Goal: Information Seeking & Learning: Understand process/instructions

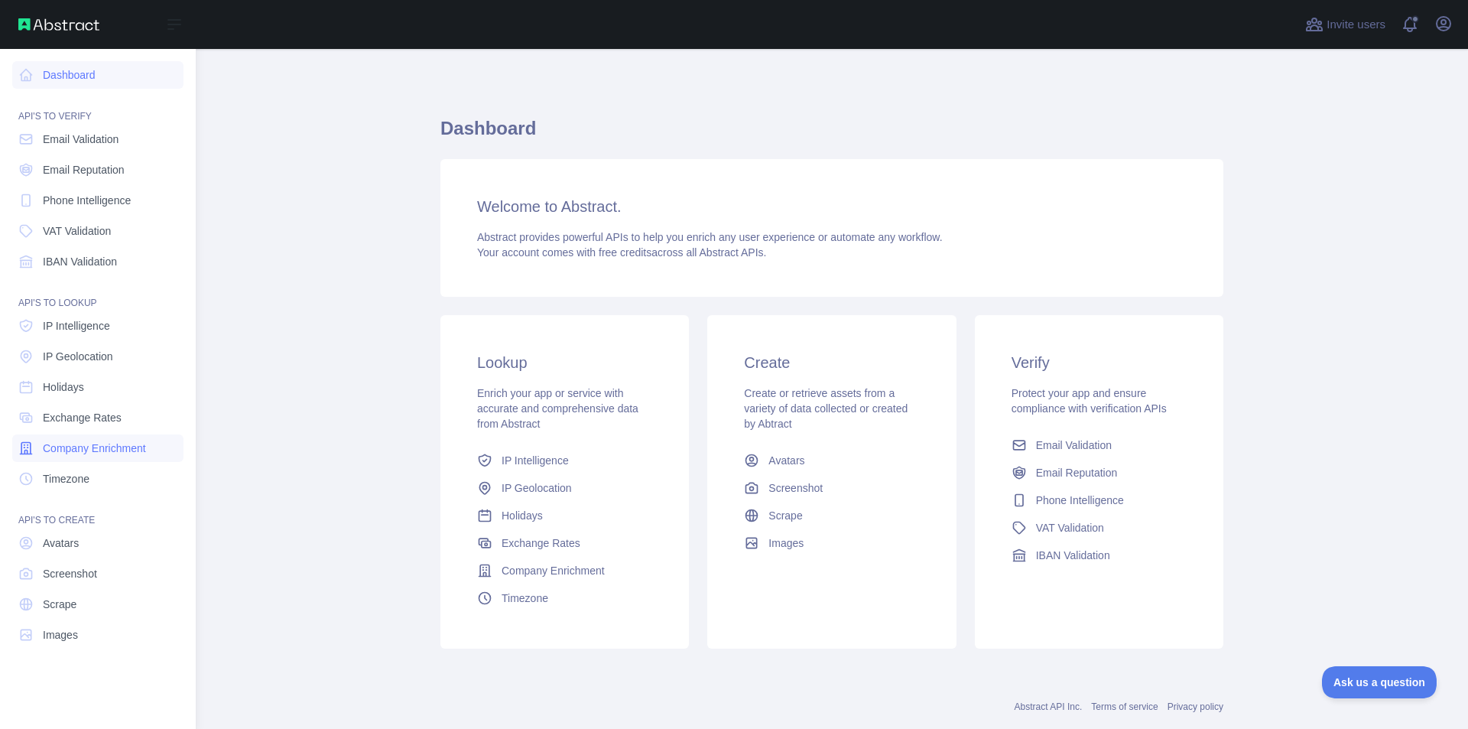
click at [54, 444] on span "Company Enrichment" at bounding box center [94, 447] width 103 height 15
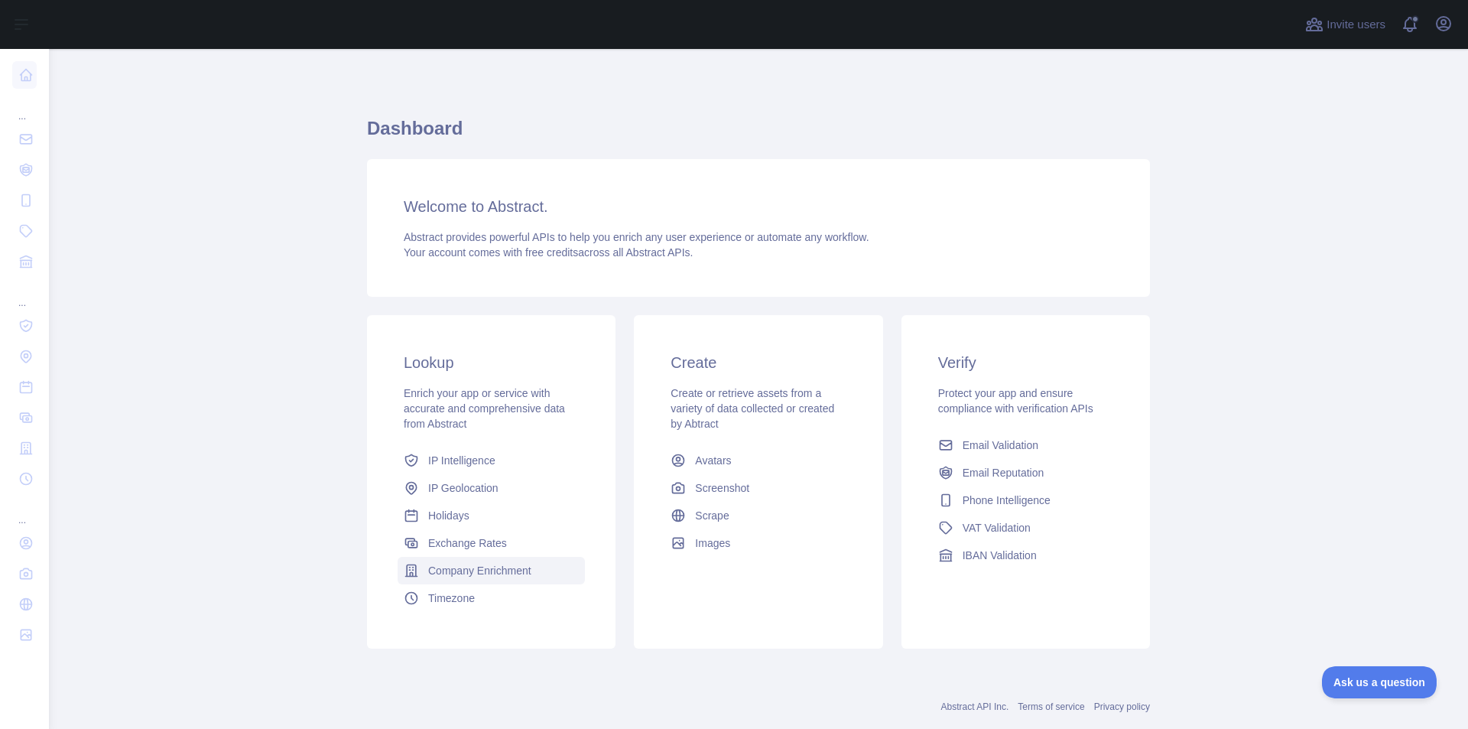
click at [472, 570] on span "Company Enrichment" at bounding box center [479, 570] width 103 height 15
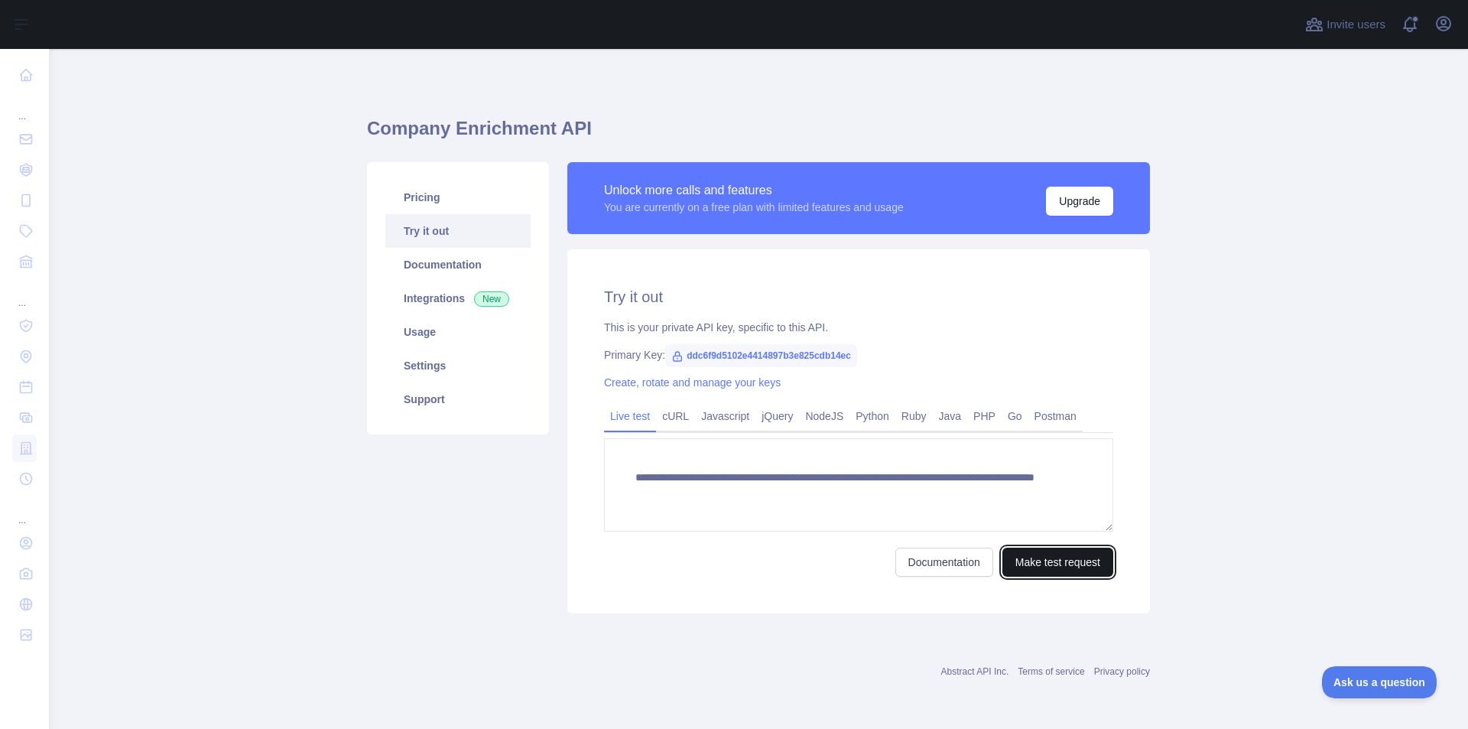
click at [1043, 570] on button "Make test request" at bounding box center [1057, 562] width 111 height 29
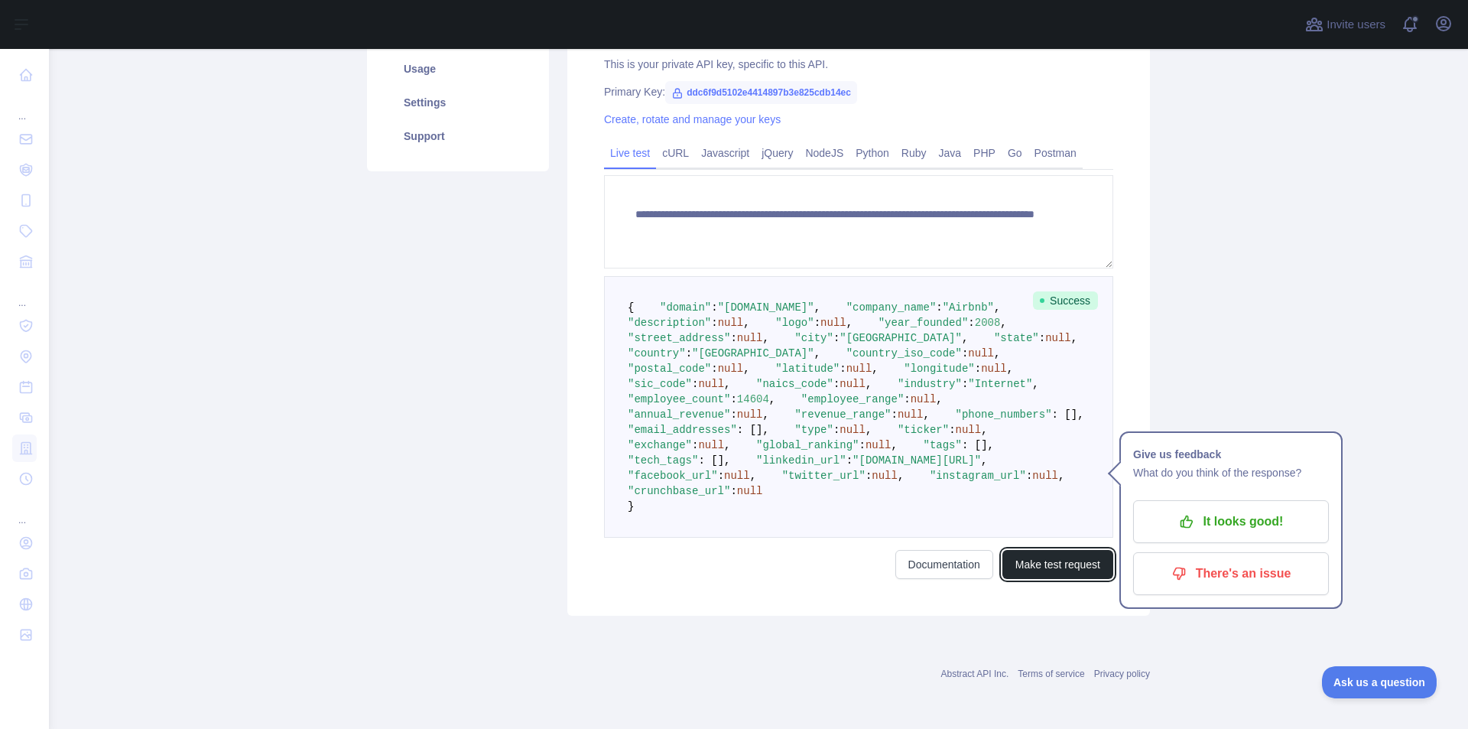
scroll to position [459, 0]
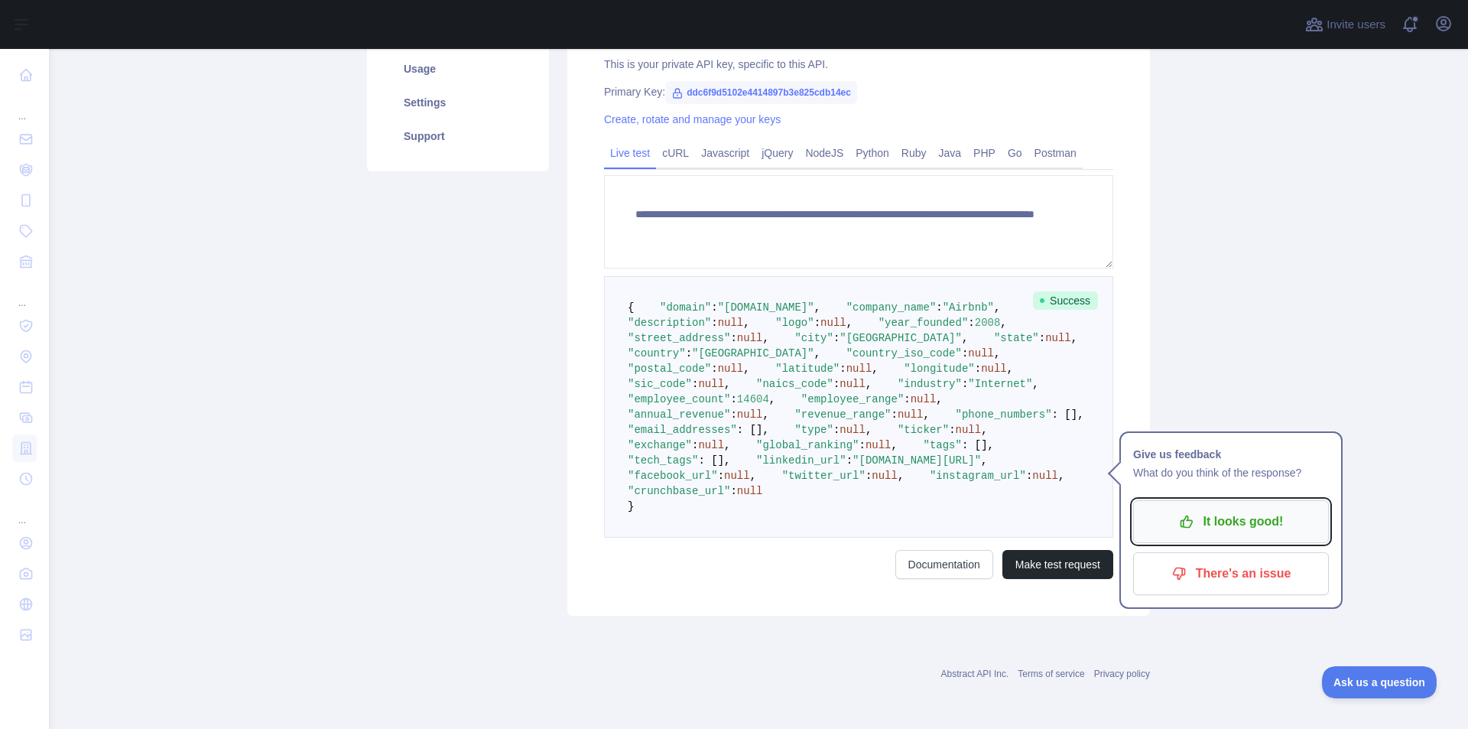
click at [1208, 509] on p "It looks good!" at bounding box center [1231, 522] width 173 height 26
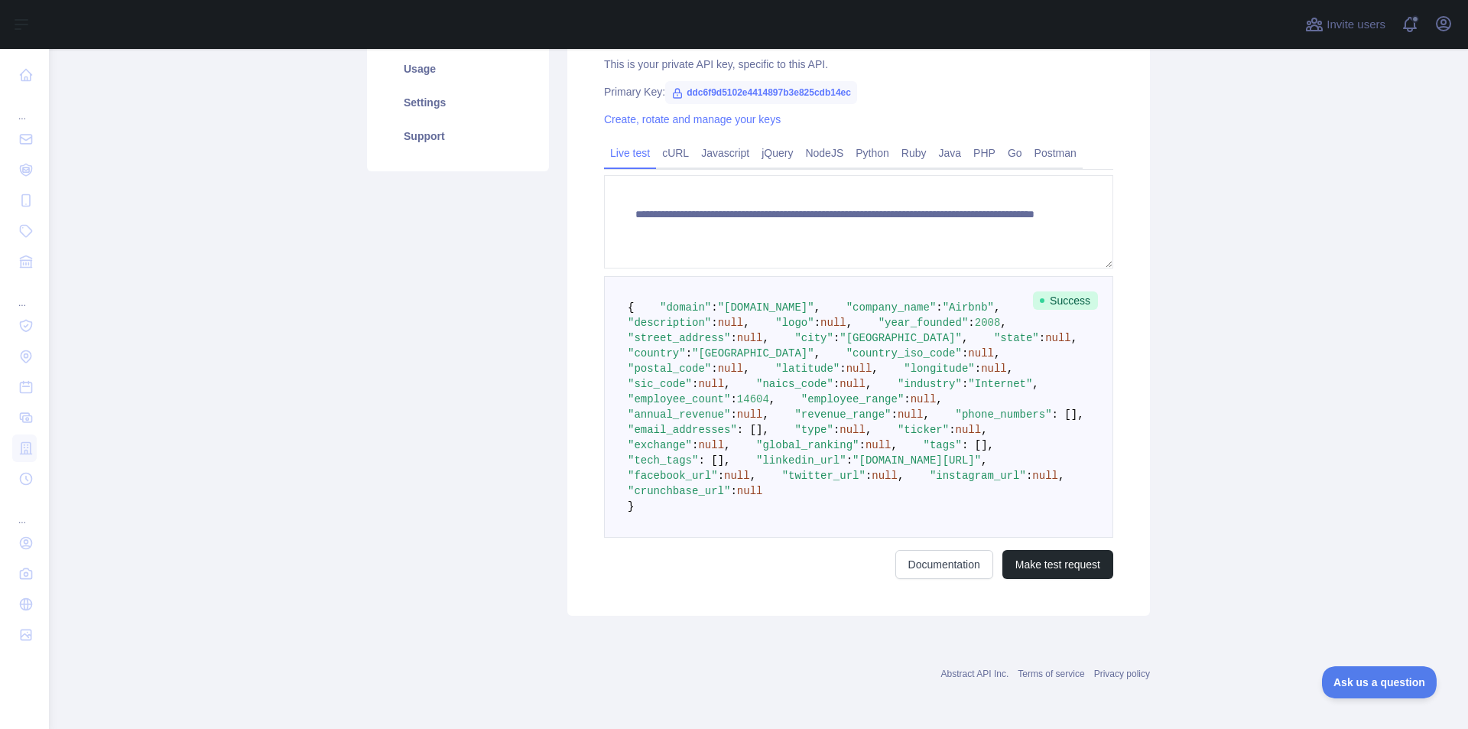
scroll to position [584, 0]
click at [939, 570] on link "Documentation" at bounding box center [944, 564] width 98 height 29
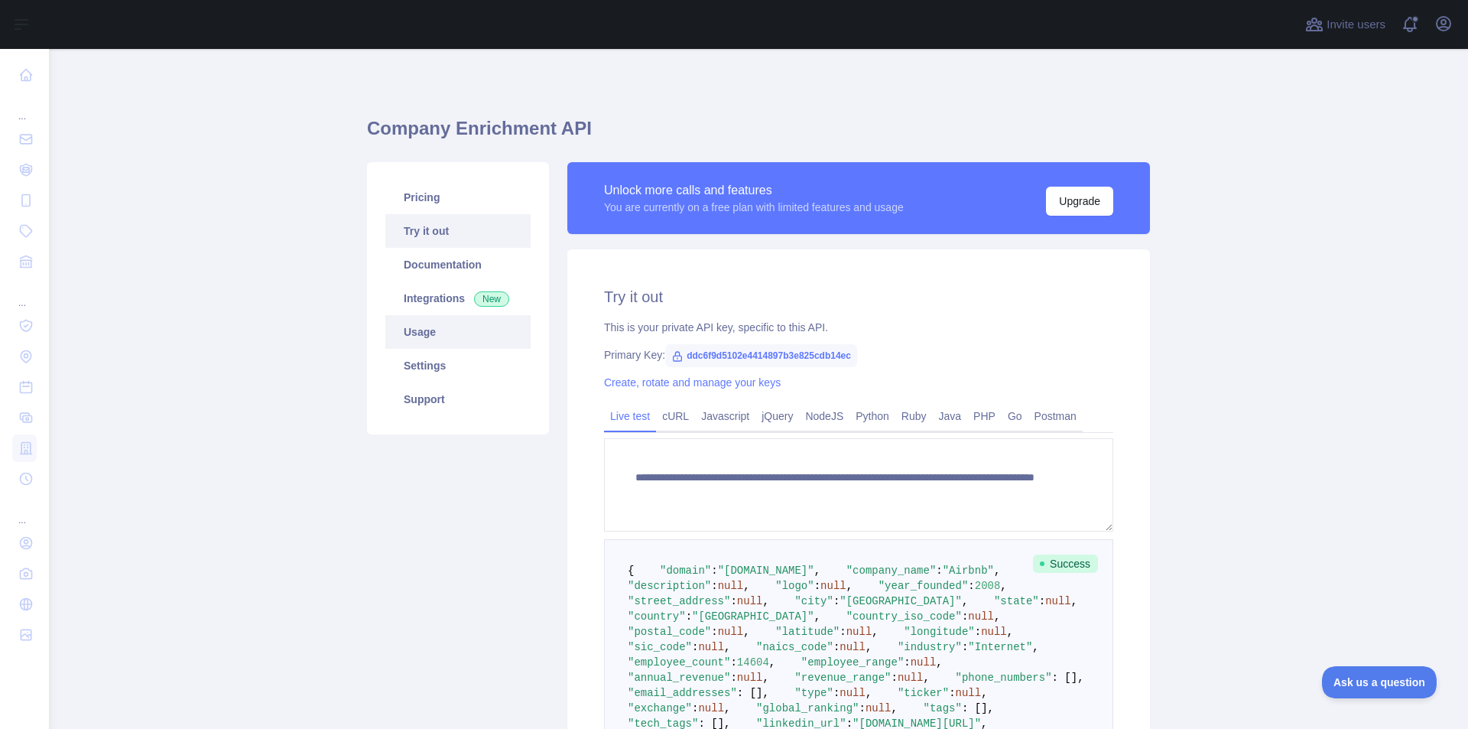
click at [443, 329] on link "Usage" at bounding box center [457, 332] width 145 height 34
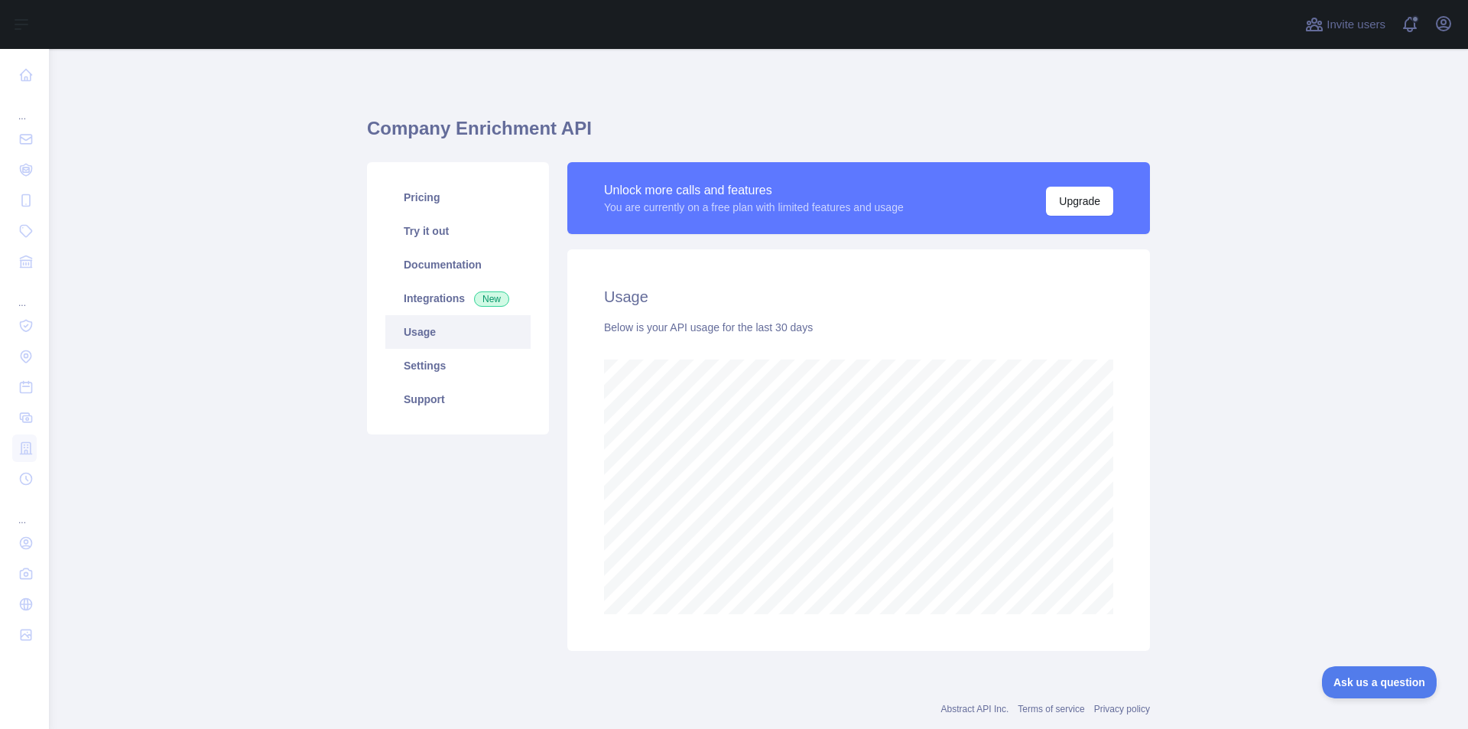
scroll to position [680, 1408]
click at [457, 305] on link "Integrations New" at bounding box center [457, 298] width 145 height 34
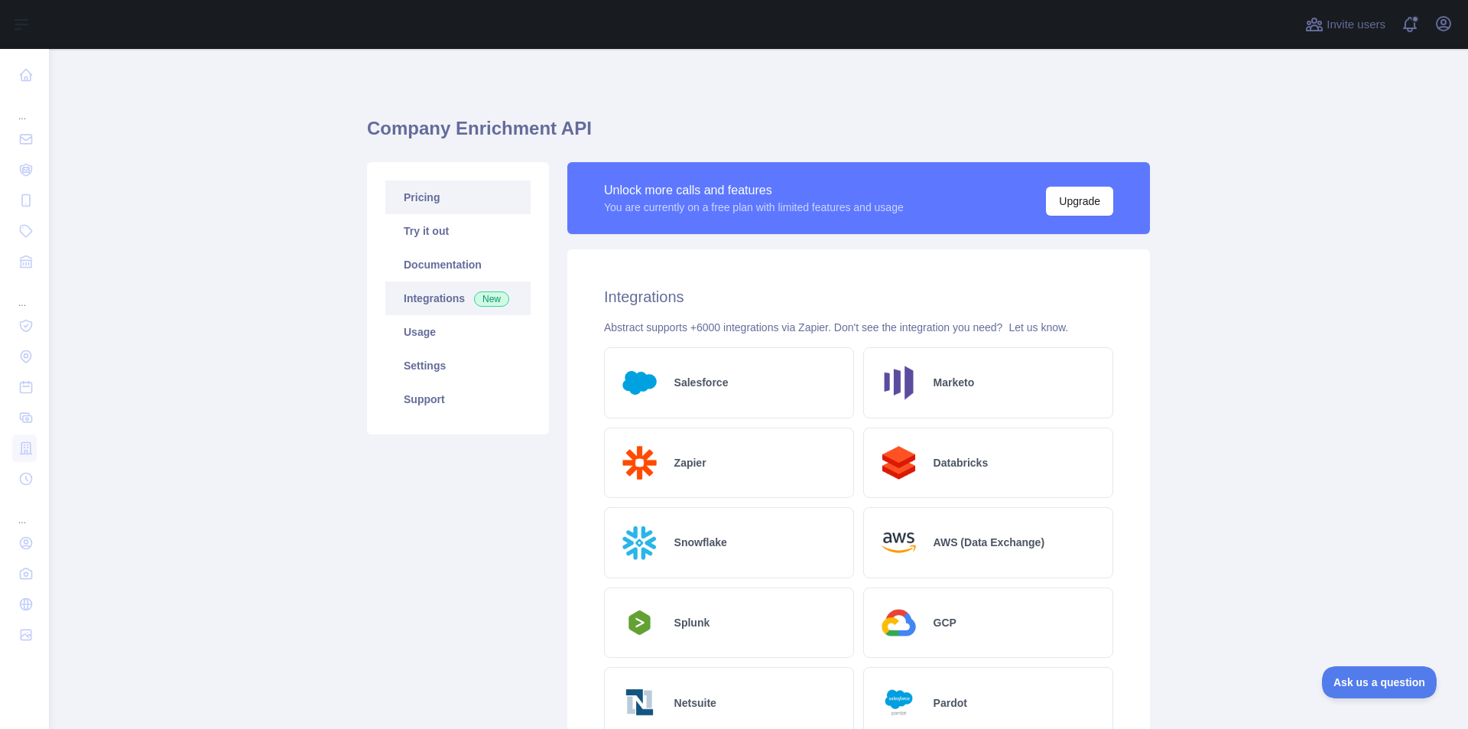
click at [439, 193] on link "Pricing" at bounding box center [457, 197] width 145 height 34
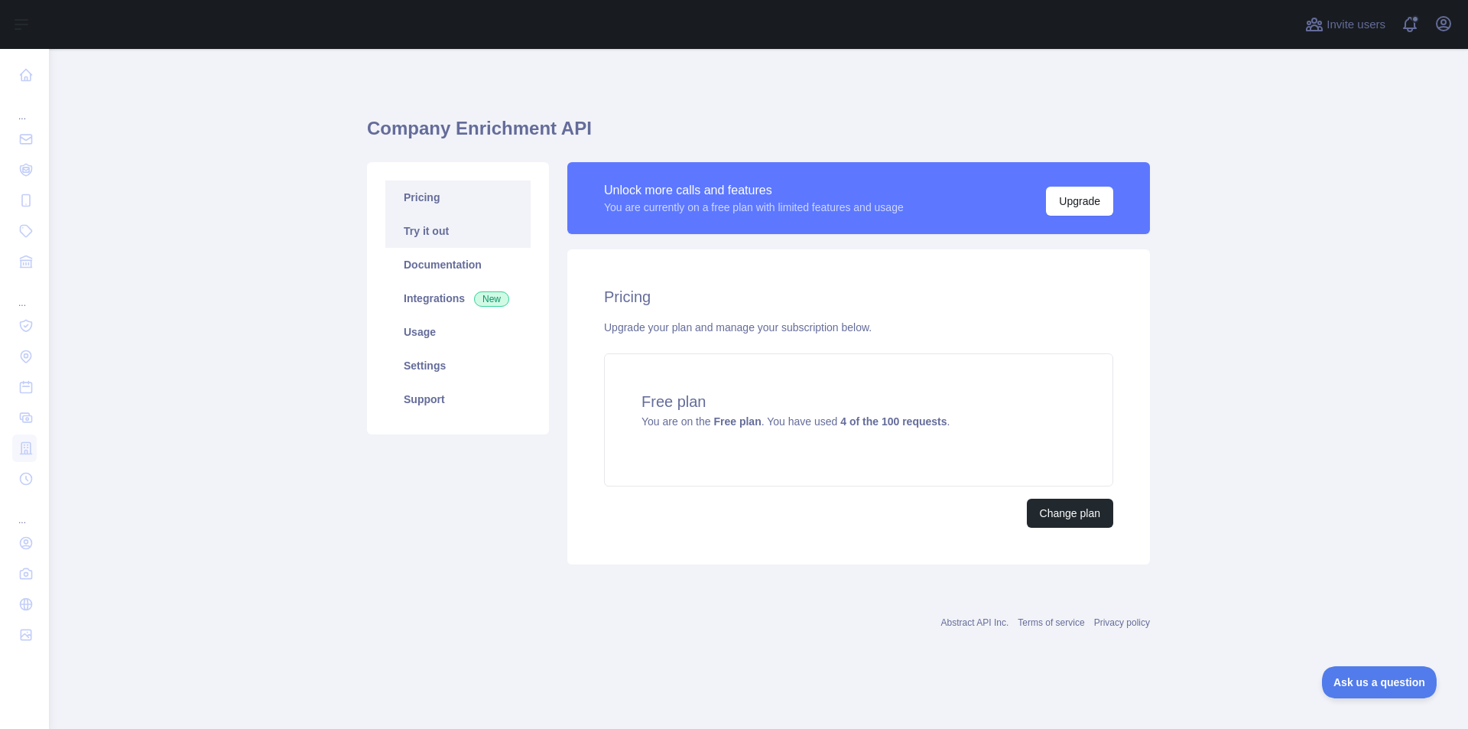
click at [470, 236] on link "Try it out" at bounding box center [457, 231] width 145 height 34
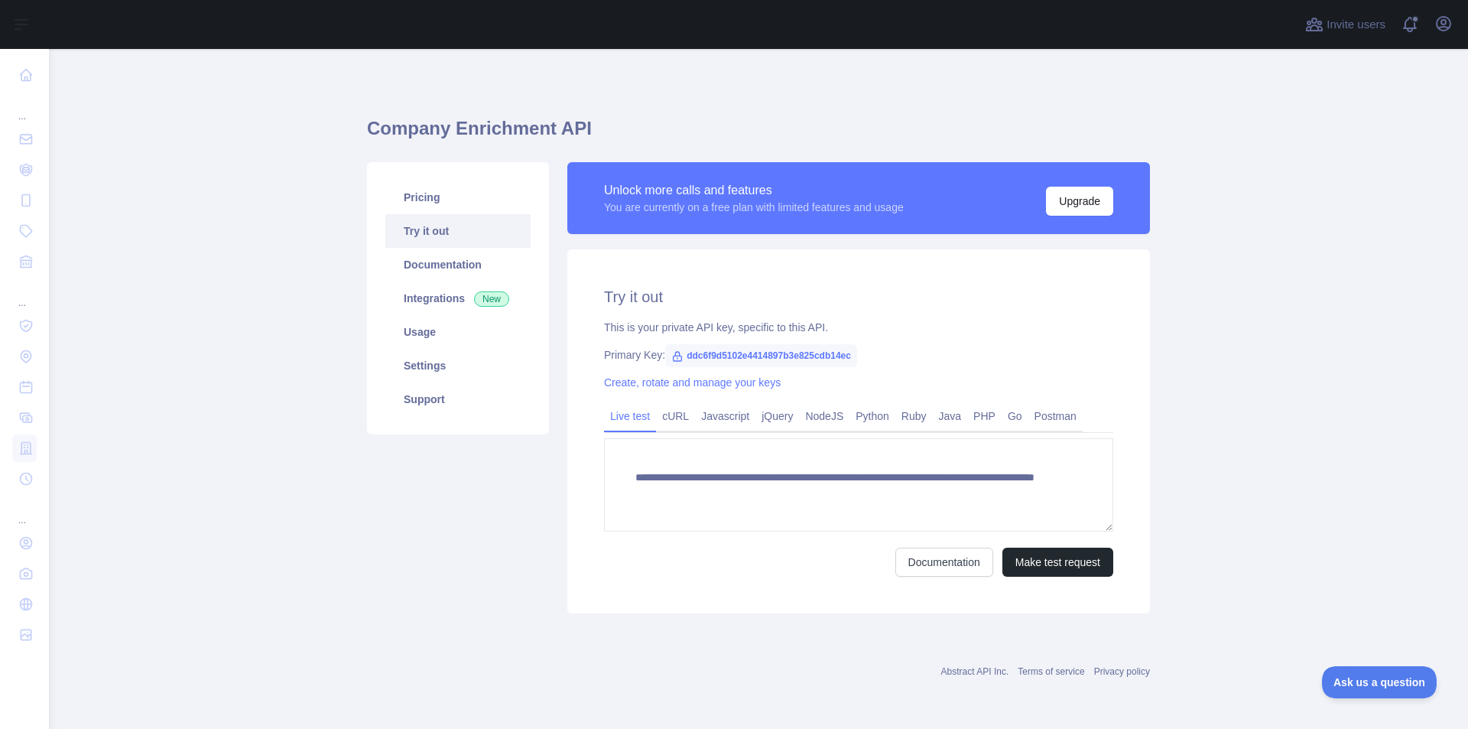
click at [723, 354] on span "ddc6f9d5102e4414897b3e825cdb14ec" at bounding box center [761, 355] width 192 height 23
drag, startPoint x: 671, startPoint y: 353, endPoint x: 879, endPoint y: 362, distance: 209.0
click at [879, 362] on div "Primary Key: ddc6f9d5102e4414897b3e825cdb14ec" at bounding box center [858, 354] width 509 height 15
copy span "ddc6f9d5102e4414897b3e825cdb14ec"
click at [959, 572] on link "Documentation" at bounding box center [944, 562] width 98 height 29
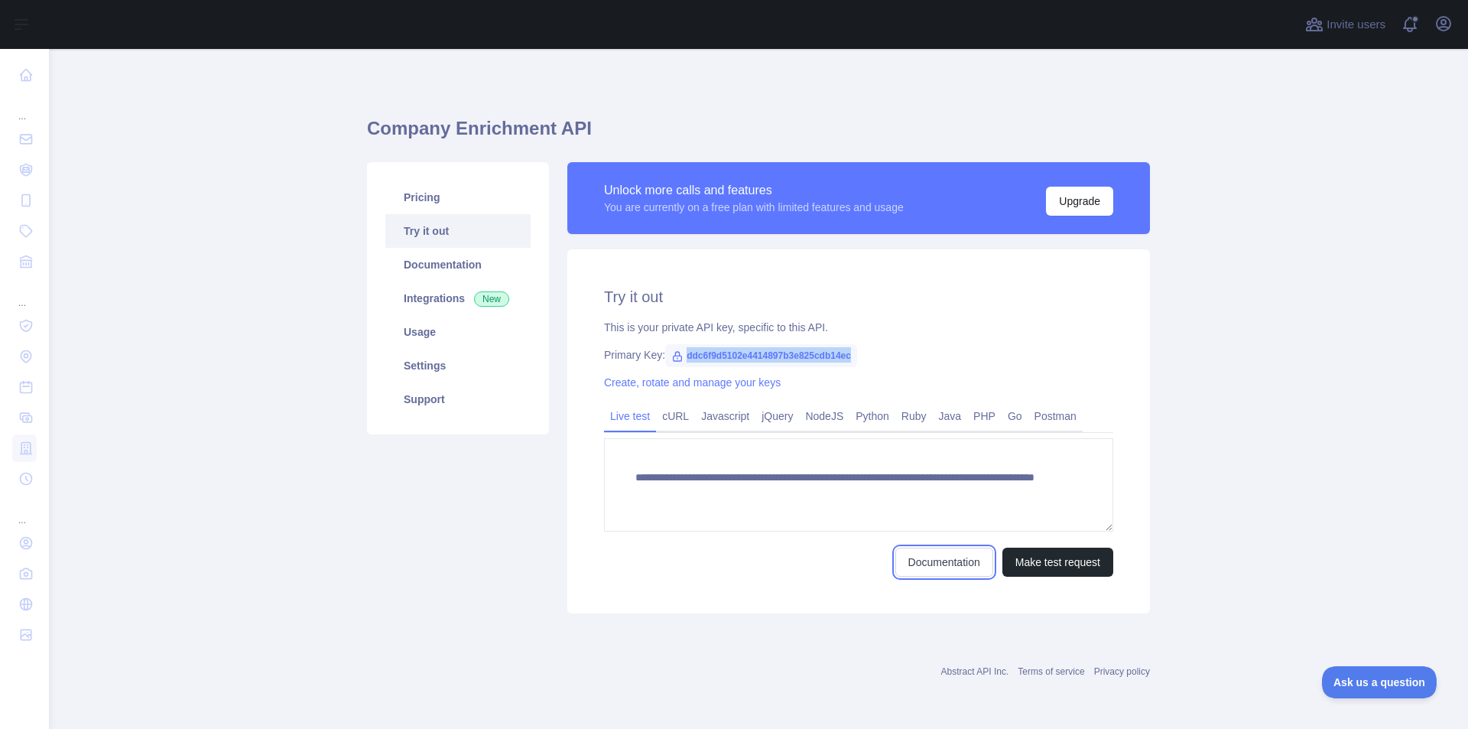
copy span "ddc6f9d5102e4414897b3e825cdb14ec"
